Goal: Find specific page/section

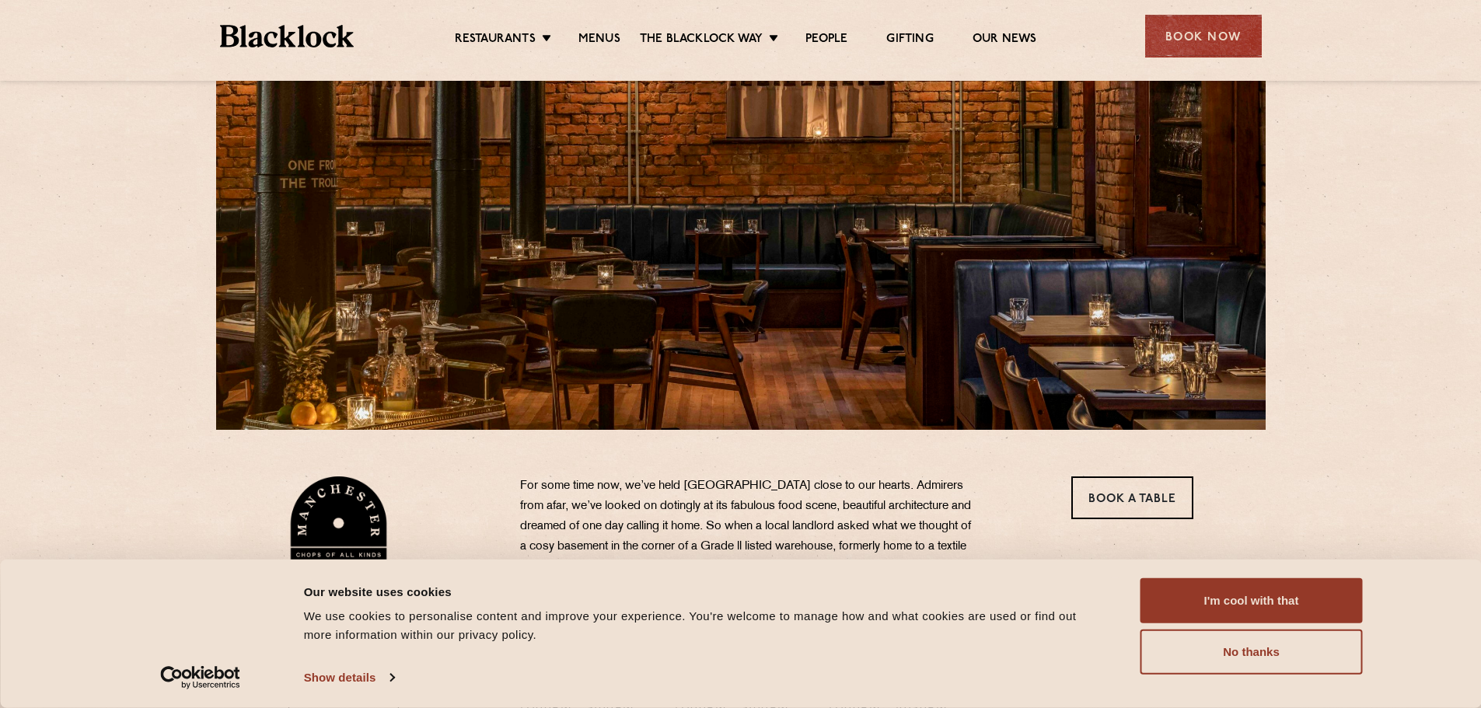
scroll to position [233, 0]
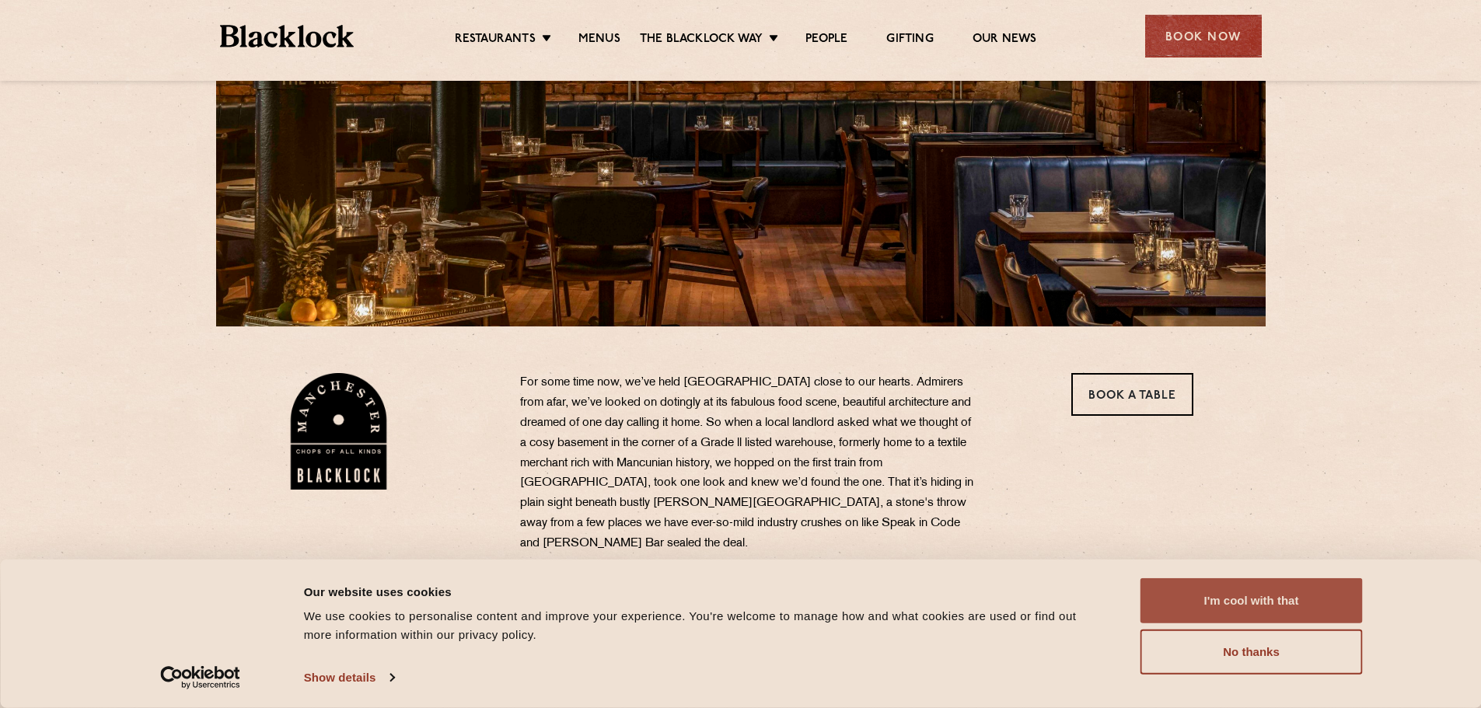
click at [1243, 605] on button "I'm cool with that" at bounding box center [1252, 600] width 222 height 45
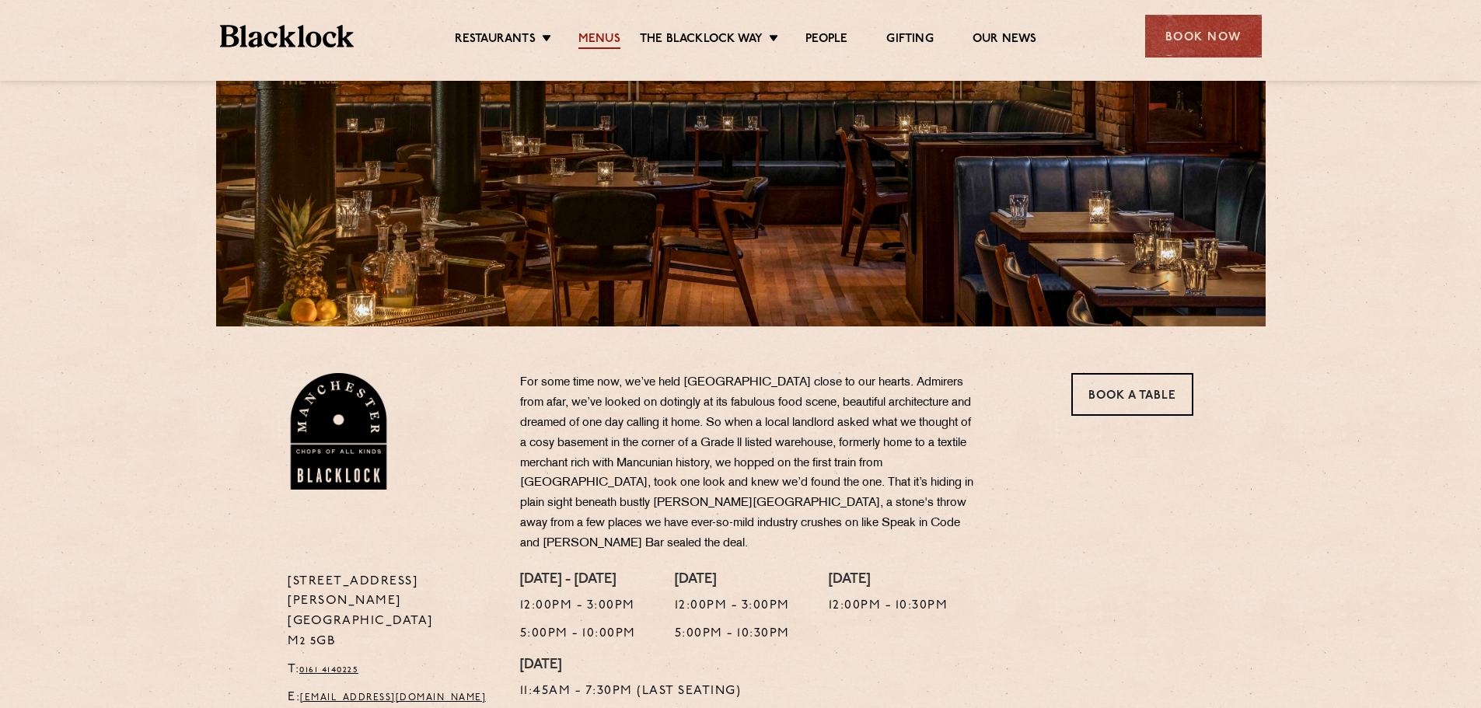
click at [601, 40] on link "Menus" at bounding box center [599, 40] width 42 height 17
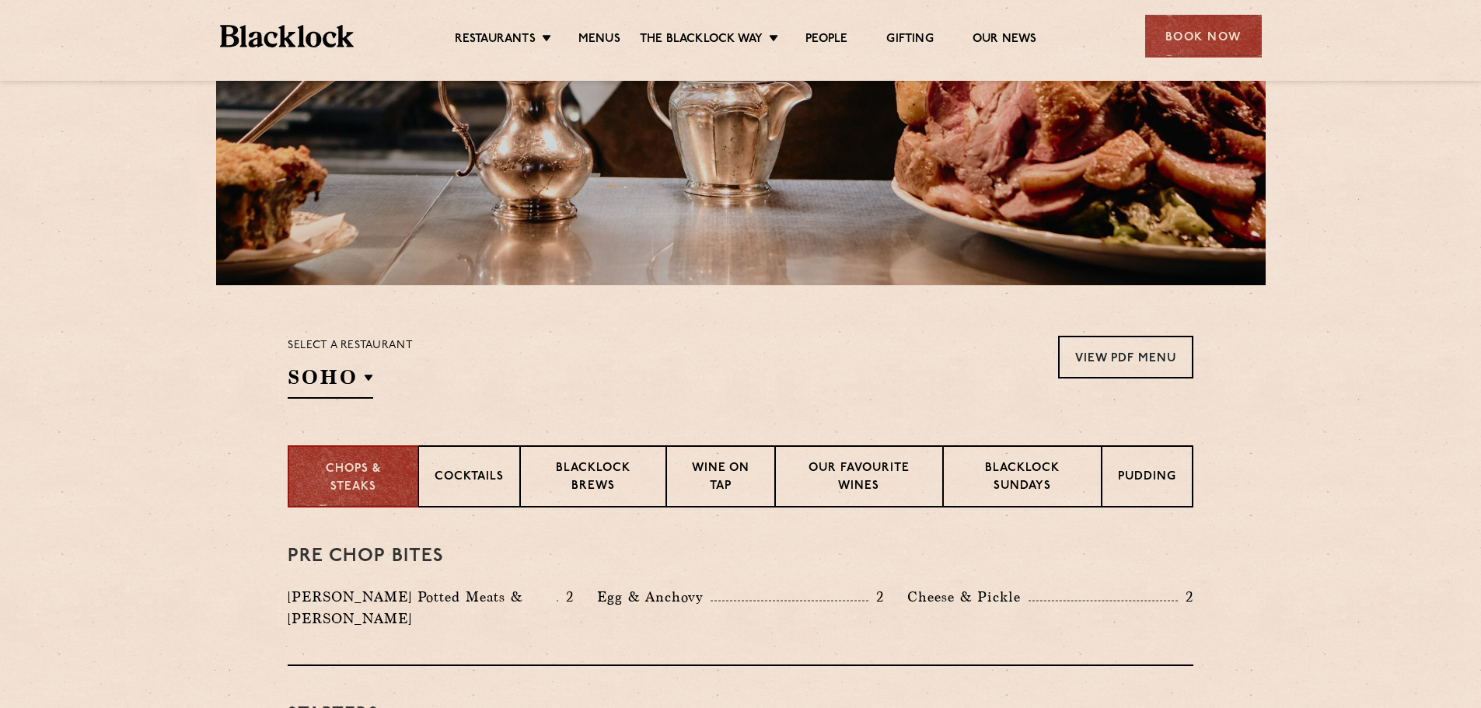
scroll to position [311, 0]
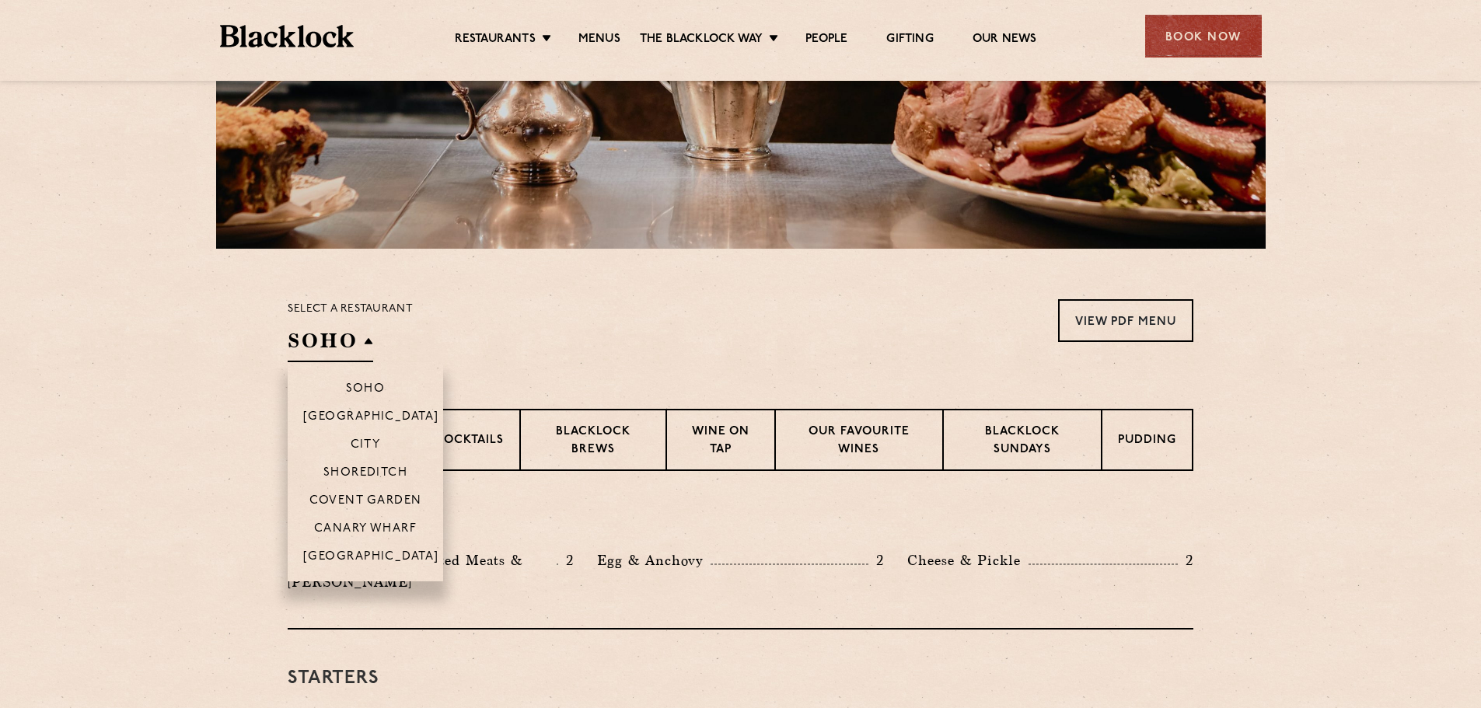
click at [350, 343] on h2 "SOHO" at bounding box center [331, 344] width 86 height 35
click at [359, 551] on p "[GEOGRAPHIC_DATA]" at bounding box center [371, 558] width 136 height 16
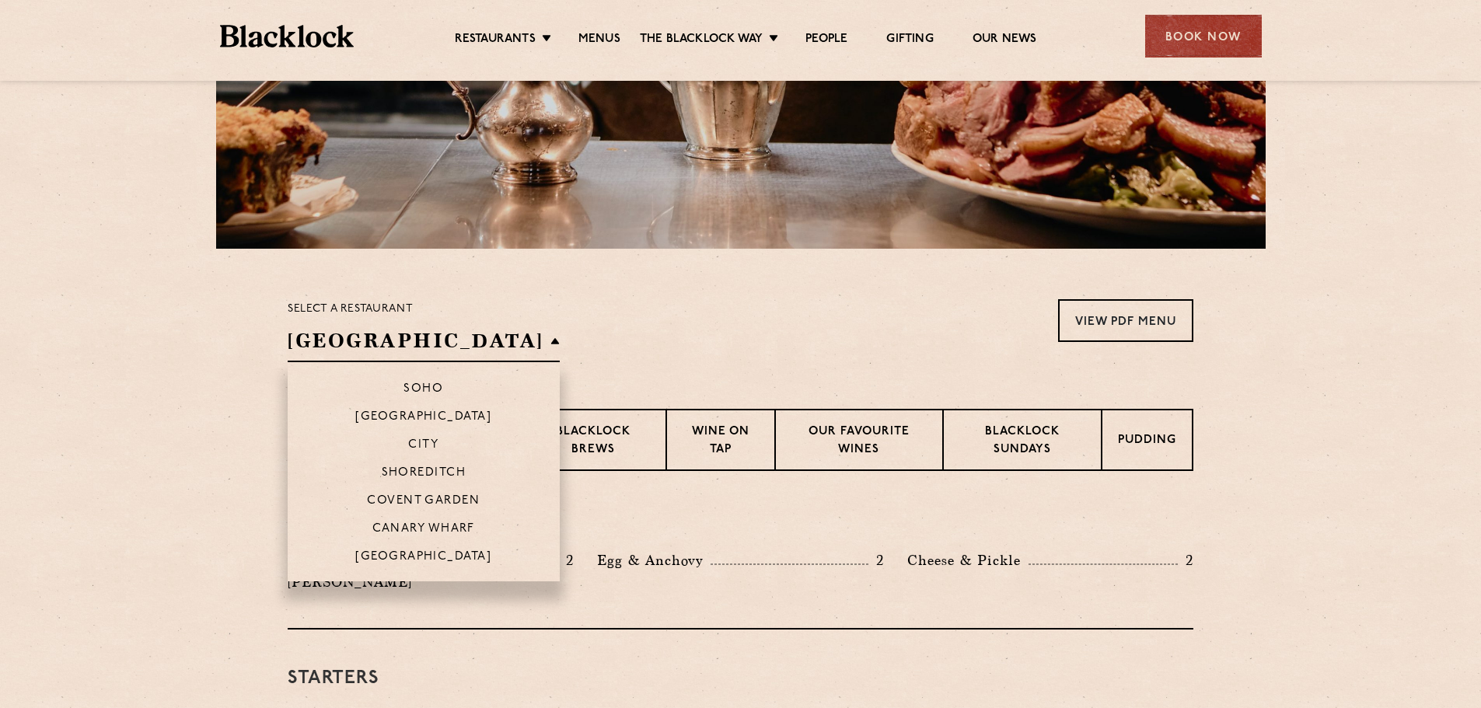
click at [358, 547] on li "[GEOGRAPHIC_DATA]" at bounding box center [424, 562] width 272 height 40
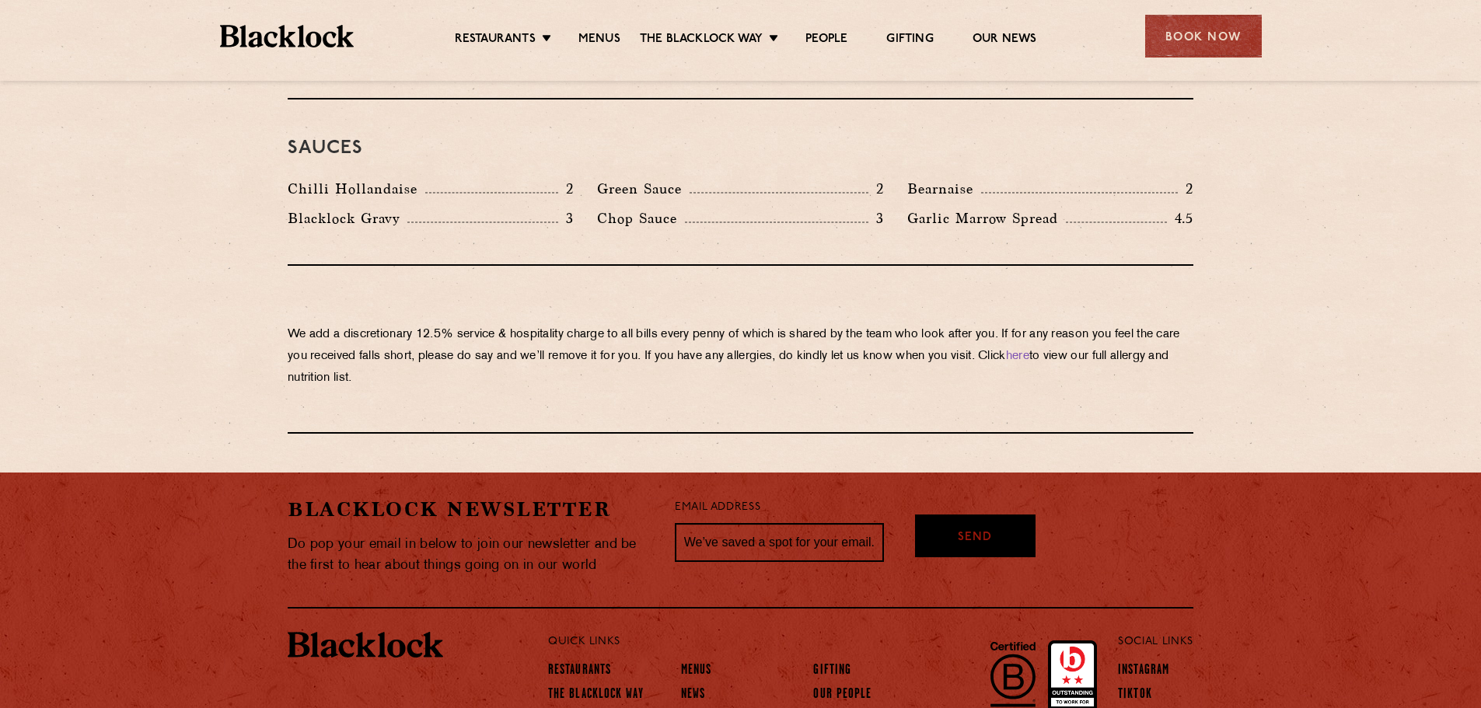
scroll to position [2643, 0]
